Goal: Transaction & Acquisition: Obtain resource

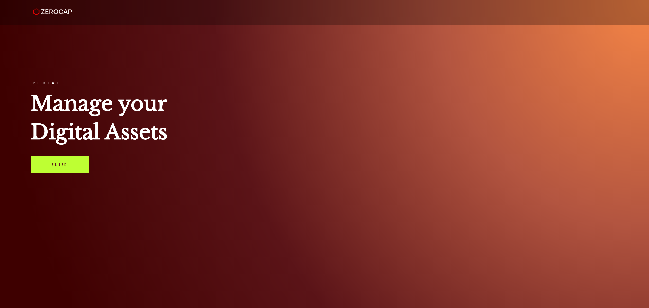
click at [85, 158] on link "Enter" at bounding box center [60, 164] width 58 height 17
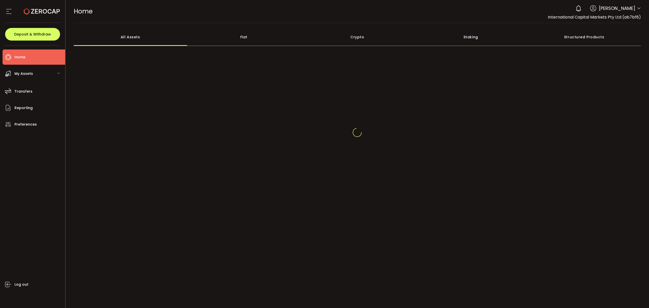
click at [638, 8] on icon at bounding box center [639, 8] width 4 height 4
click at [636, 11] on div "0 Raseem Chenglan Account International Capital Markets Pty Ltd (ab7bf8) Raw Tr…" at bounding box center [607, 8] width 68 height 11
click at [638, 9] on icon at bounding box center [639, 8] width 4 height 4
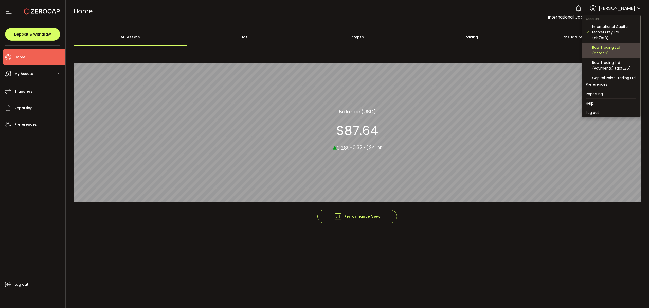
click at [612, 53] on div "Raw Trading Ltd (af7c49)" at bounding box center [614, 50] width 44 height 11
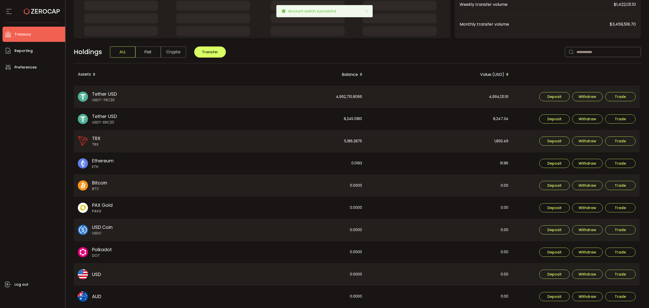
scroll to position [112, 0]
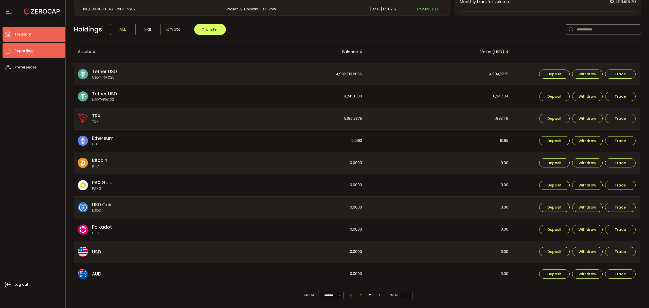
click at [21, 50] on span "Reporting" at bounding box center [23, 50] width 18 height 7
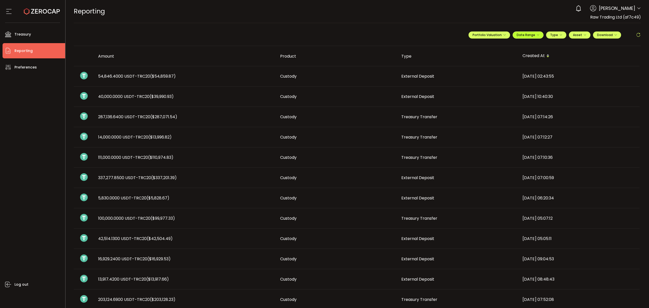
click at [534, 35] on span "Date Range" at bounding box center [528, 35] width 23 height 4
click at [493, 47] on icon at bounding box center [495, 45] width 6 height 5
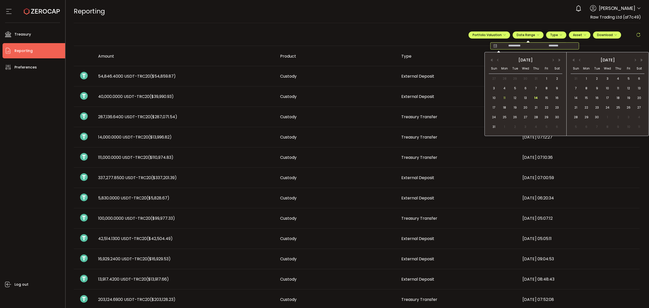
click at [507, 96] on span "11" at bounding box center [504, 98] width 6 height 6
click at [536, 97] on span "14" at bounding box center [536, 98] width 6 height 6
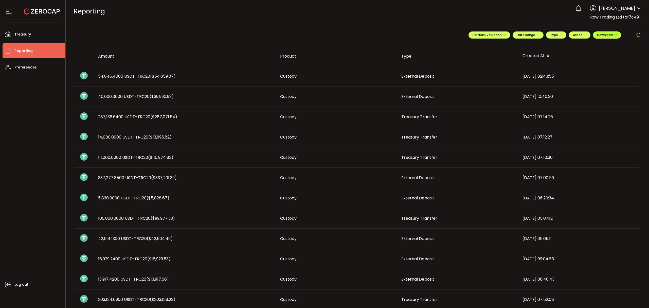
click at [610, 38] on button "Download" at bounding box center [607, 34] width 28 height 7
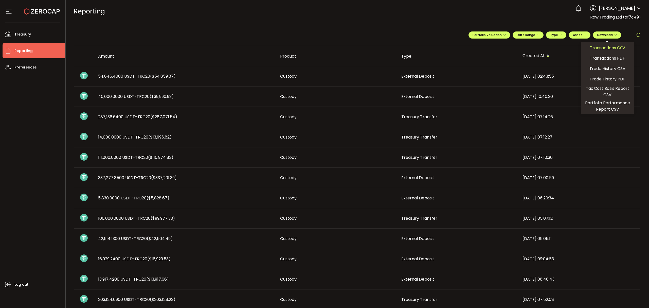
click at [597, 49] on span "Transactions CSV" at bounding box center [607, 48] width 35 height 6
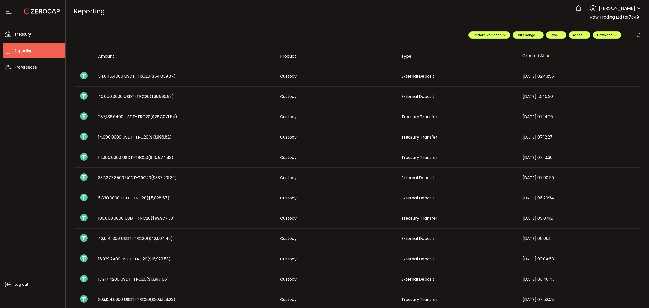
click at [638, 9] on icon at bounding box center [639, 8] width 4 height 4
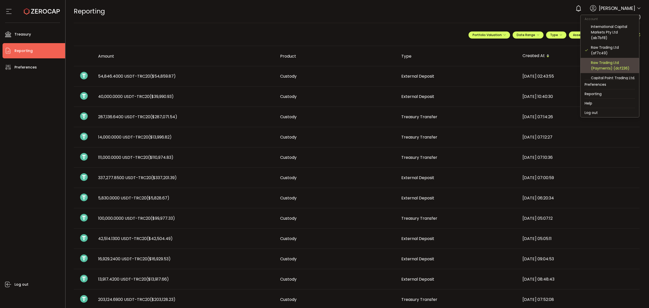
click at [613, 62] on div "Raw Trading Ltd (Payments) (dcf236)" at bounding box center [613, 65] width 44 height 11
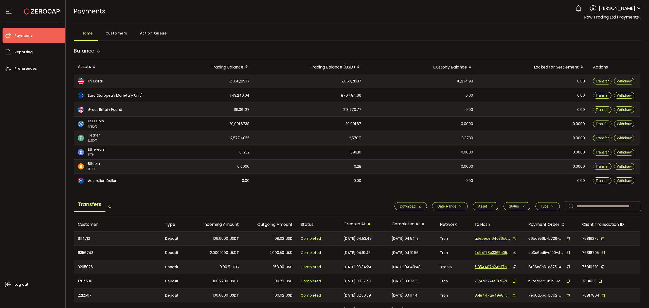
click at [459, 207] on icon "button" at bounding box center [461, 206] width 4 height 4
click at [425, 218] on div "-" at bounding box center [450, 218] width 51 height 10
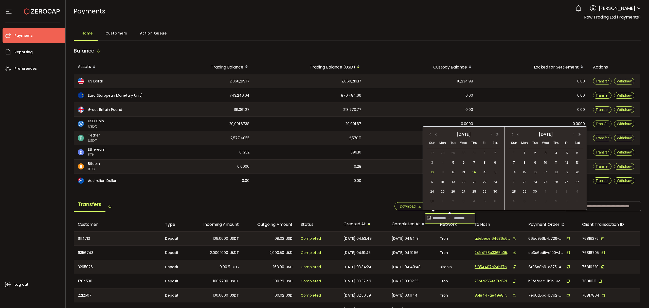
click at [433, 172] on span "10" at bounding box center [432, 172] width 6 height 6
click at [473, 174] on span "14" at bounding box center [474, 172] width 6 height 6
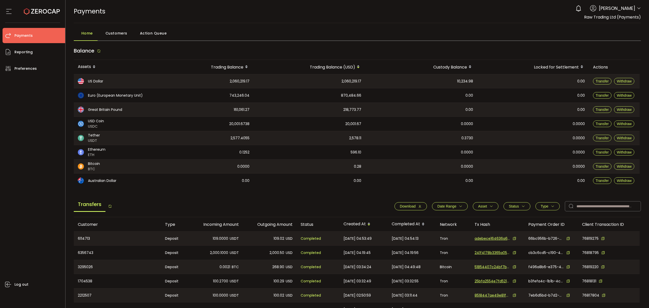
click at [413, 206] on span "Download" at bounding box center [408, 206] width 16 height 4
